Goal: Transaction & Acquisition: Purchase product/service

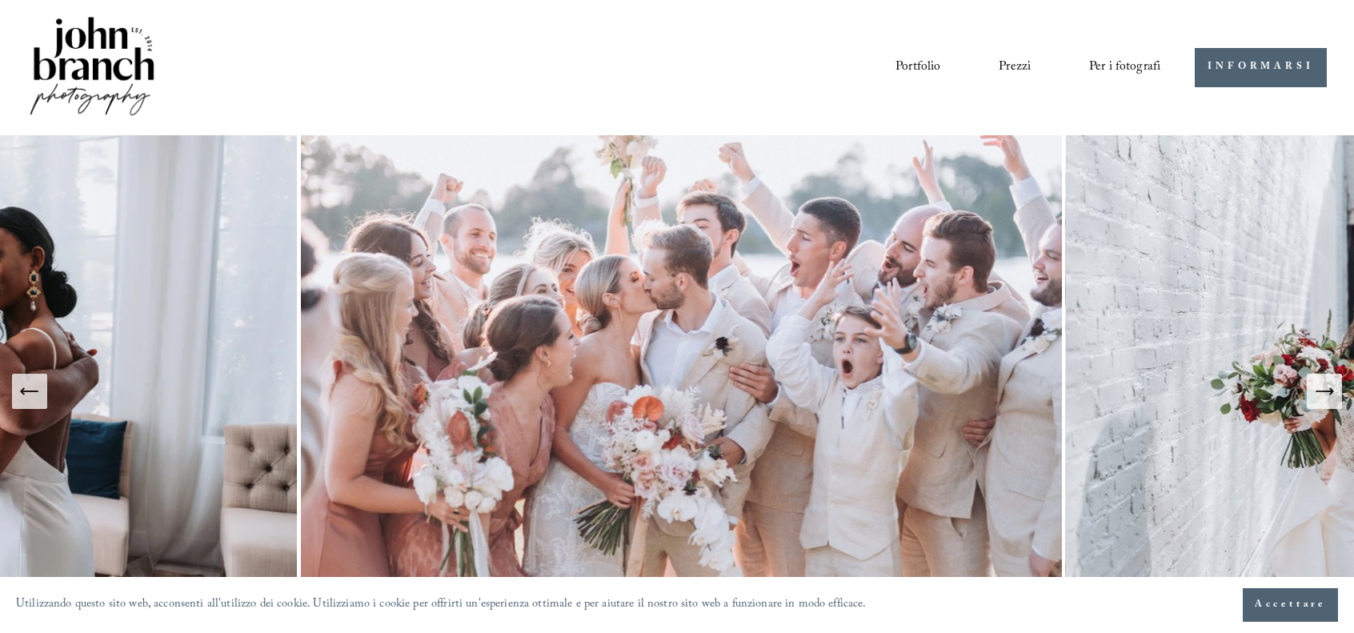
click at [0, 0] on font "Preimpostazioni" at bounding box center [0, 0] width 0 height 0
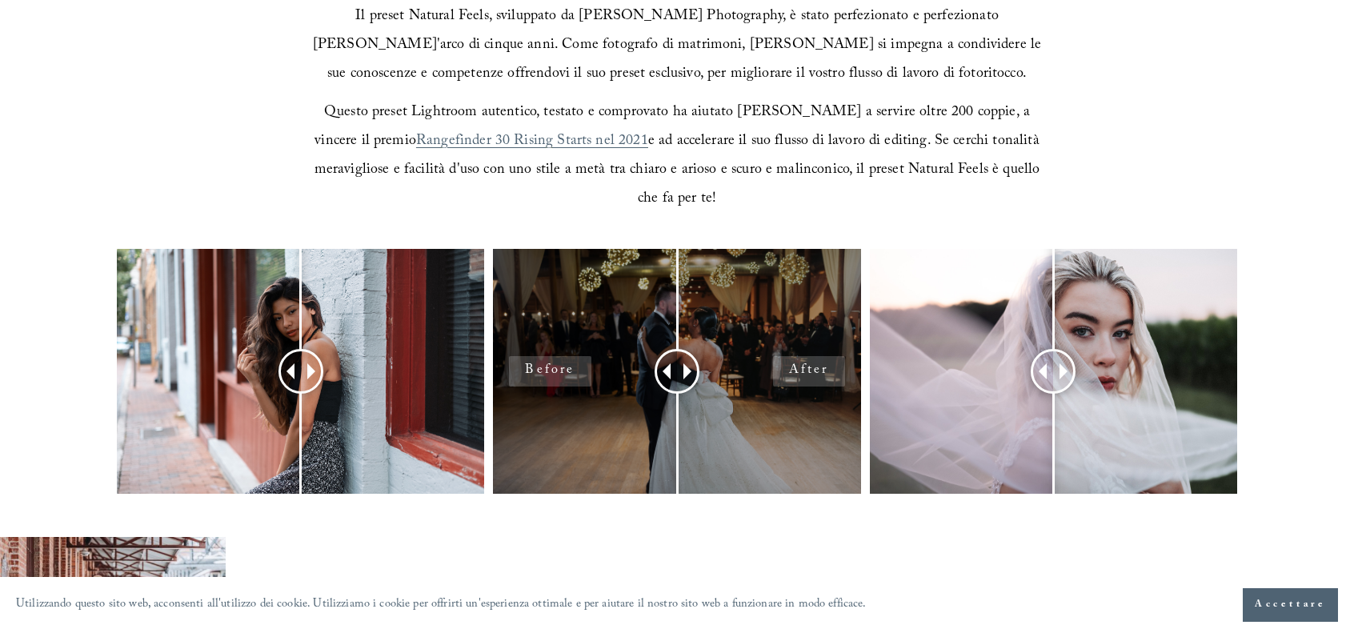
scroll to position [560, 0]
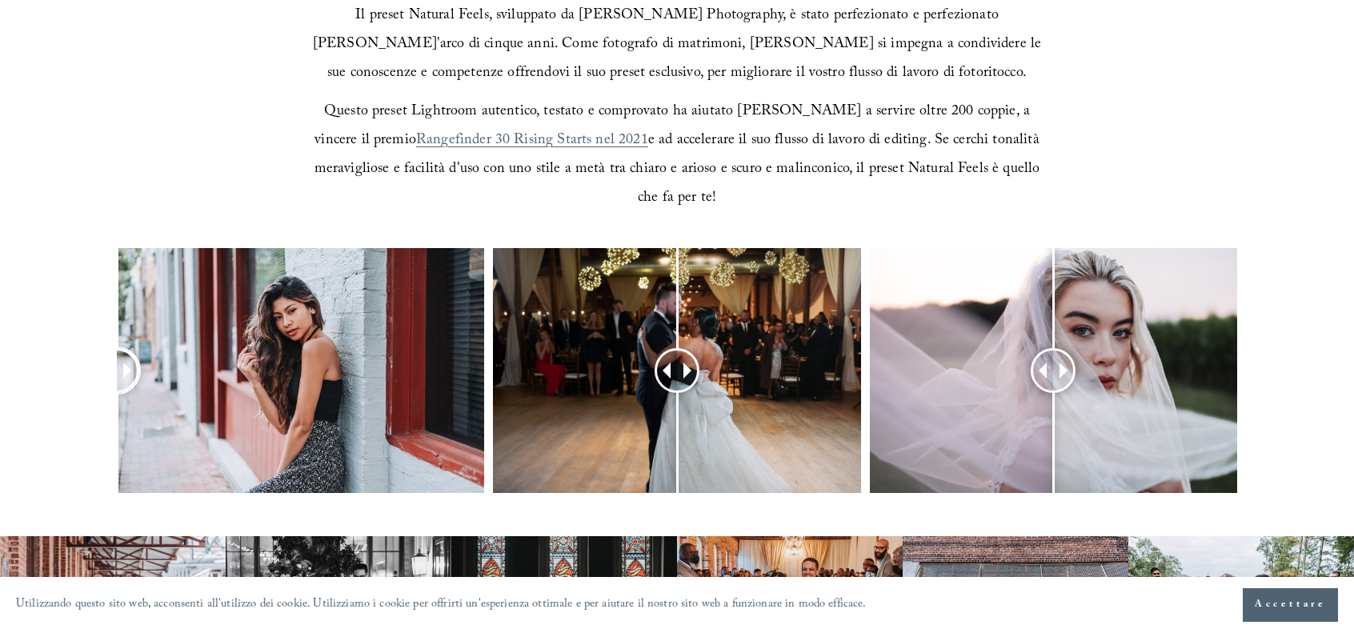
drag, startPoint x: 294, startPoint y: 345, endPoint x: 93, endPoint y: 429, distance: 218.4
click at [82, 429] on div at bounding box center [677, 391] width 1354 height 287
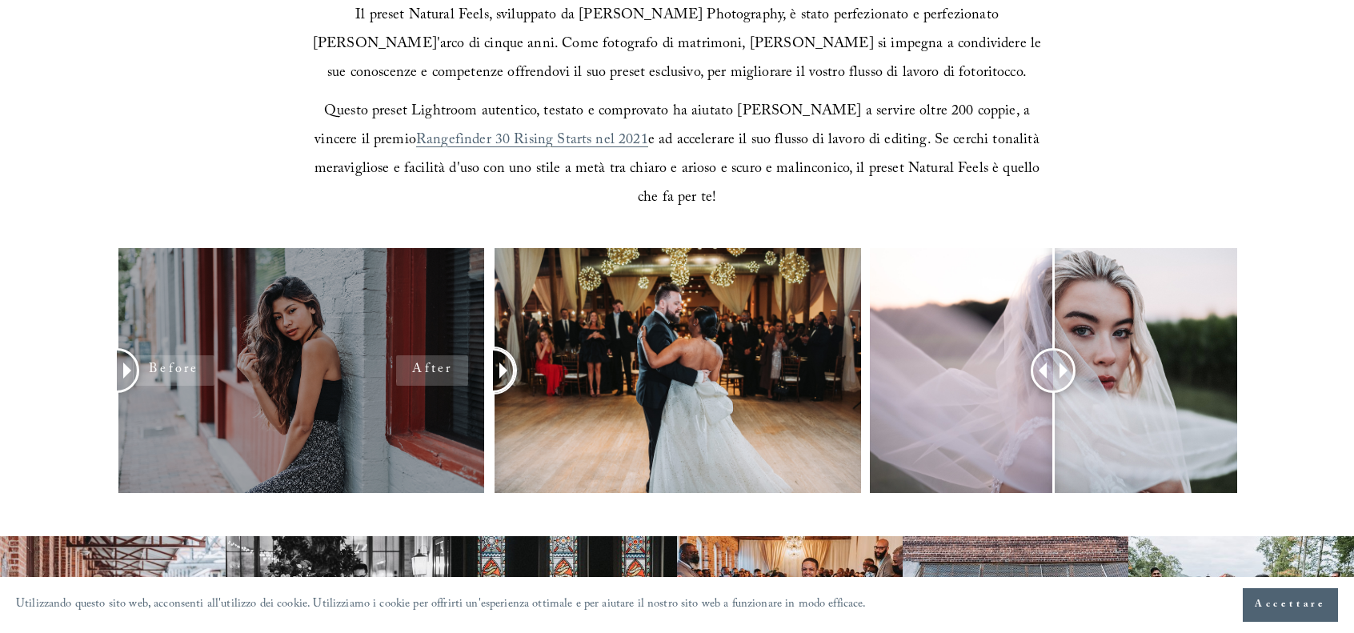
drag, startPoint x: 672, startPoint y: 342, endPoint x: 915, endPoint y: 336, distance: 243.3
click at [458, 386] on div at bounding box center [677, 391] width 1354 height 287
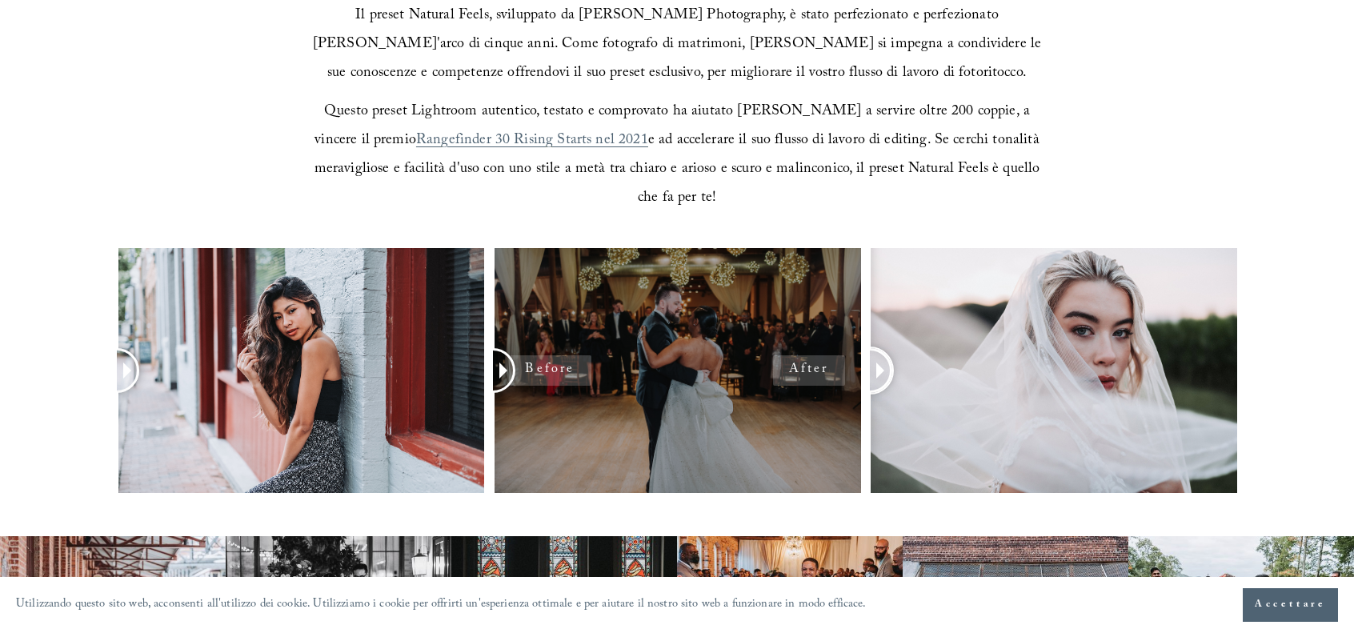
drag, startPoint x: 1061, startPoint y: 339, endPoint x: 850, endPoint y: 390, distance: 217.3
click at [850, 390] on div at bounding box center [677, 391] width 1354 height 287
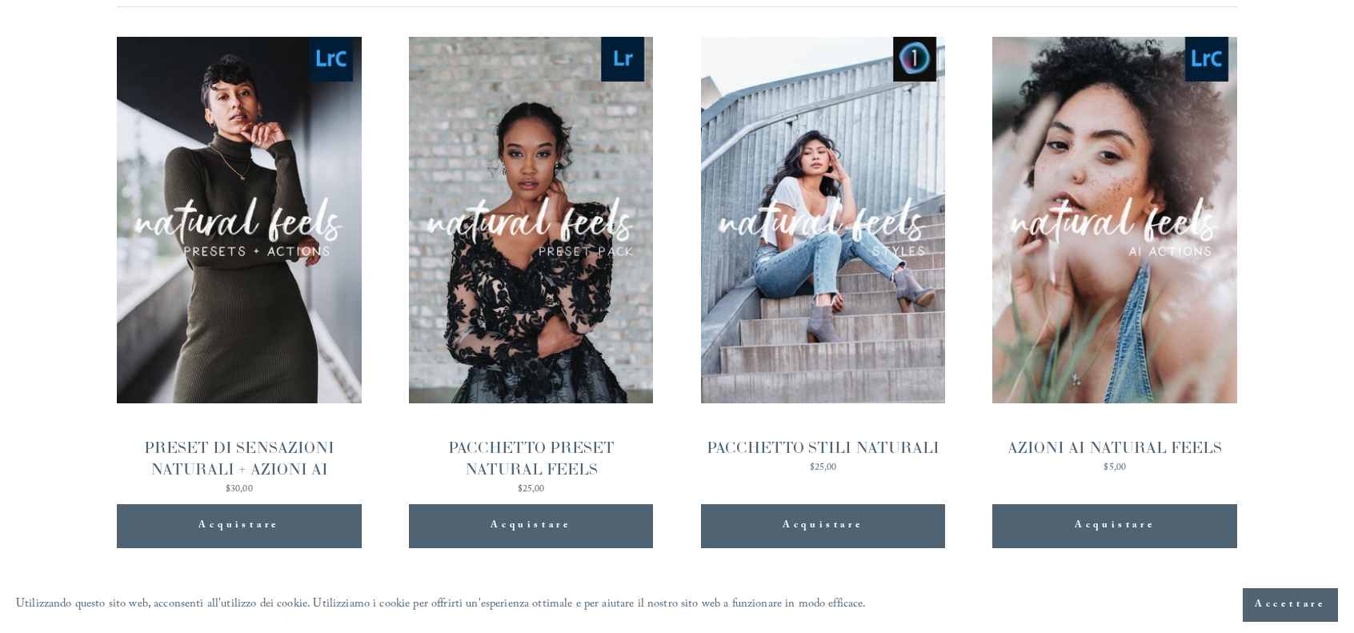
scroll to position [1370, 0]
